Goal: Obtain resource: Download file/media

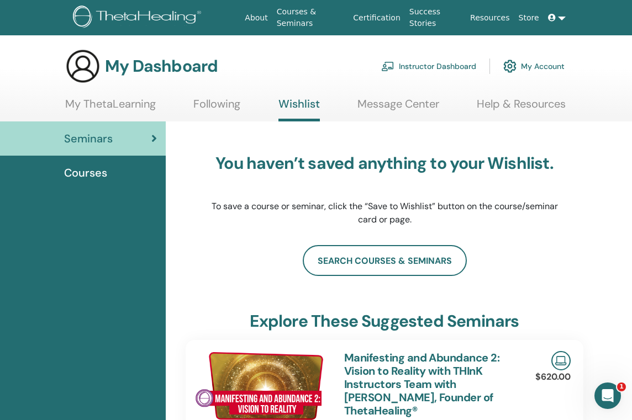
click at [531, 64] on link "My Account" at bounding box center [533, 66] width 61 height 24
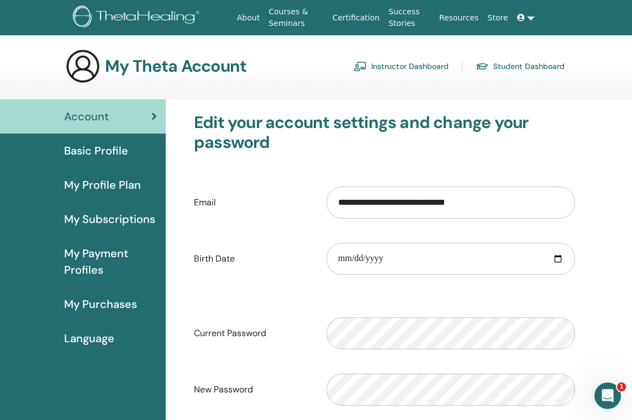
click at [88, 302] on span "My Purchases" at bounding box center [100, 304] width 73 height 17
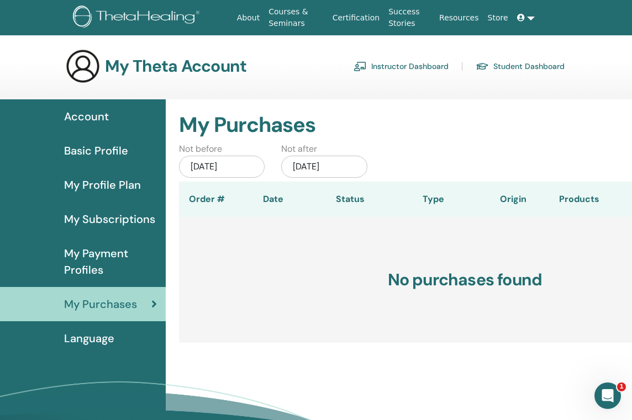
click at [85, 148] on span "Basic Profile" at bounding box center [96, 151] width 64 height 17
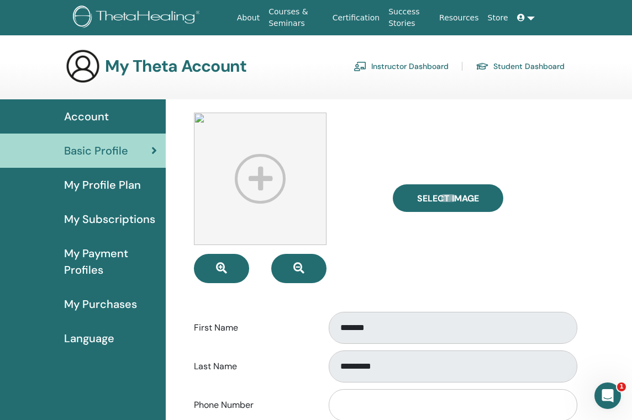
click at [355, 14] on link "Certification" at bounding box center [356, 18] width 56 height 20
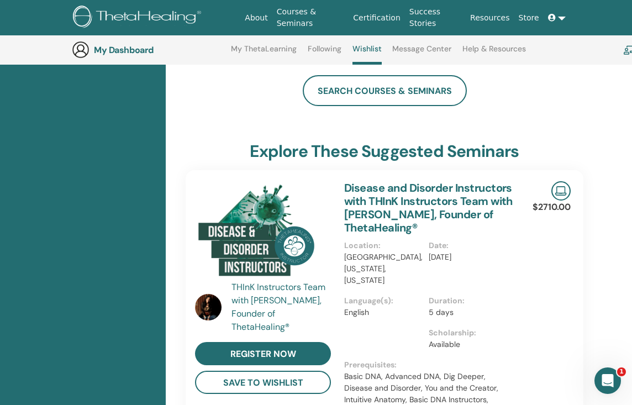
scroll to position [202, 0]
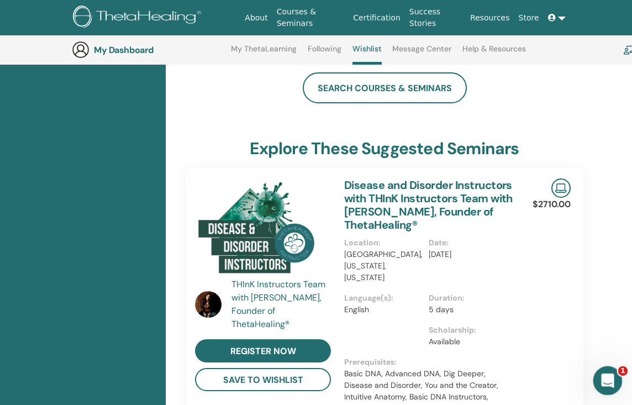
click at [607, 378] on icon "Intercom-Nachrichtendienst öffnen" at bounding box center [606, 379] width 8 height 9
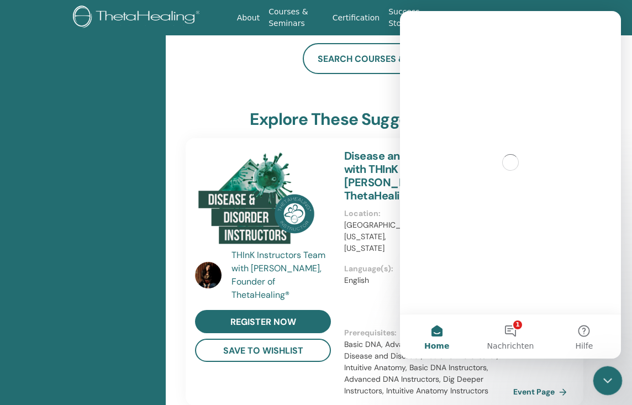
scroll to position [0, 0]
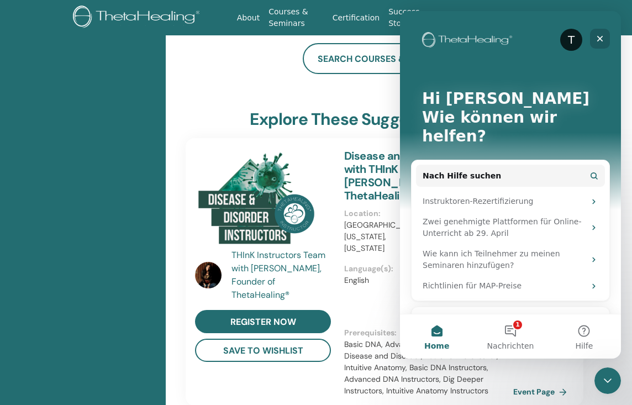
click at [603, 38] on icon "Schließen" at bounding box center [600, 38] width 9 height 9
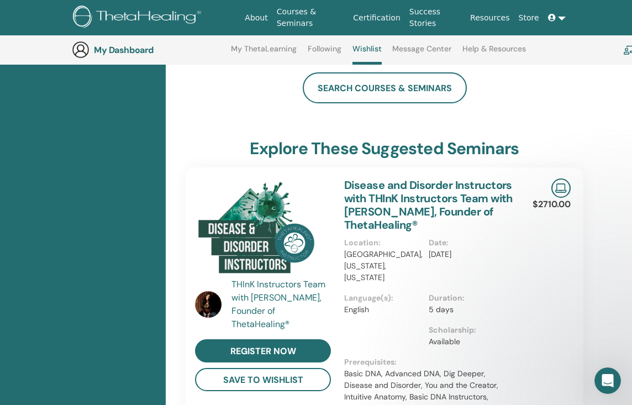
click at [560, 17] on link at bounding box center [557, 18] width 27 height 20
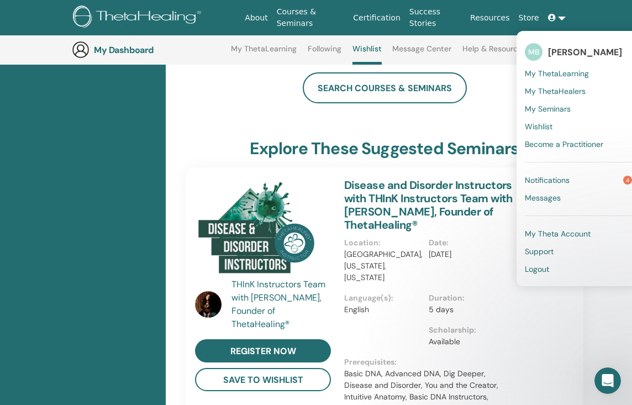
click at [539, 108] on span "My Seminars" at bounding box center [548, 109] width 46 height 10
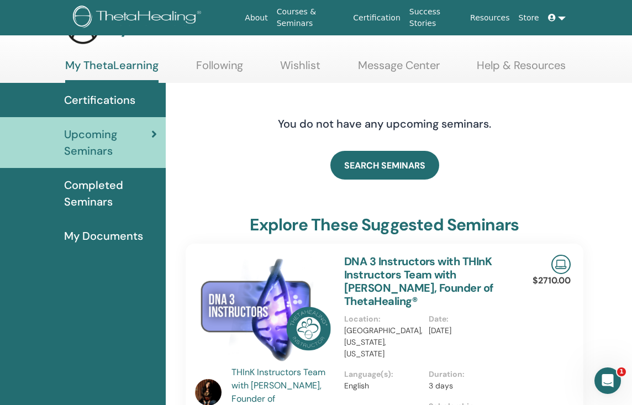
scroll to position [-1, 0]
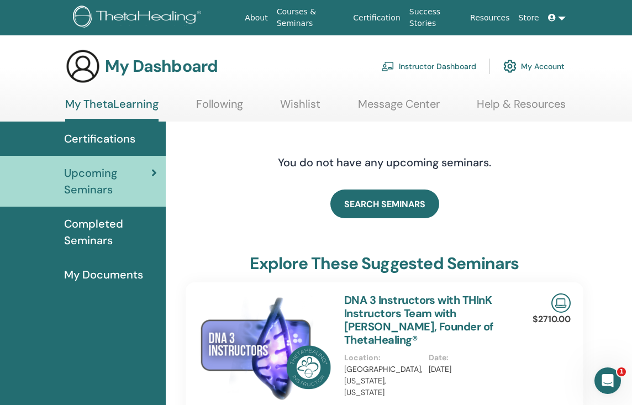
click at [89, 225] on span "Completed Seminars" at bounding box center [110, 231] width 93 height 33
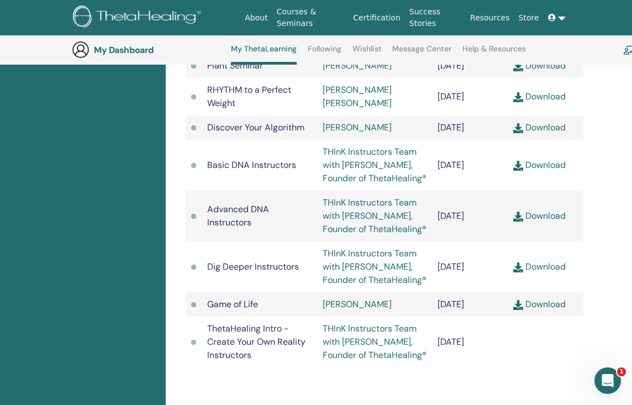
scroll to position [935, 0]
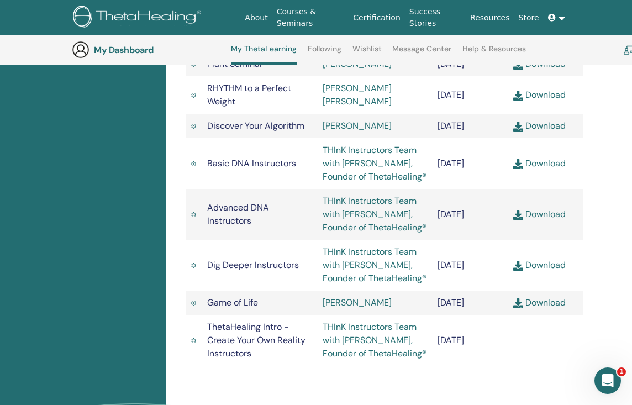
click at [554, 131] on link "Download" at bounding box center [539, 126] width 52 height 12
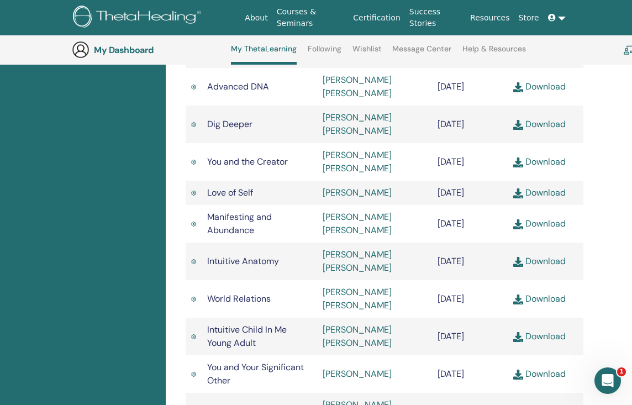
scroll to position [507, 0]
